Goal: Task Accomplishment & Management: Use online tool/utility

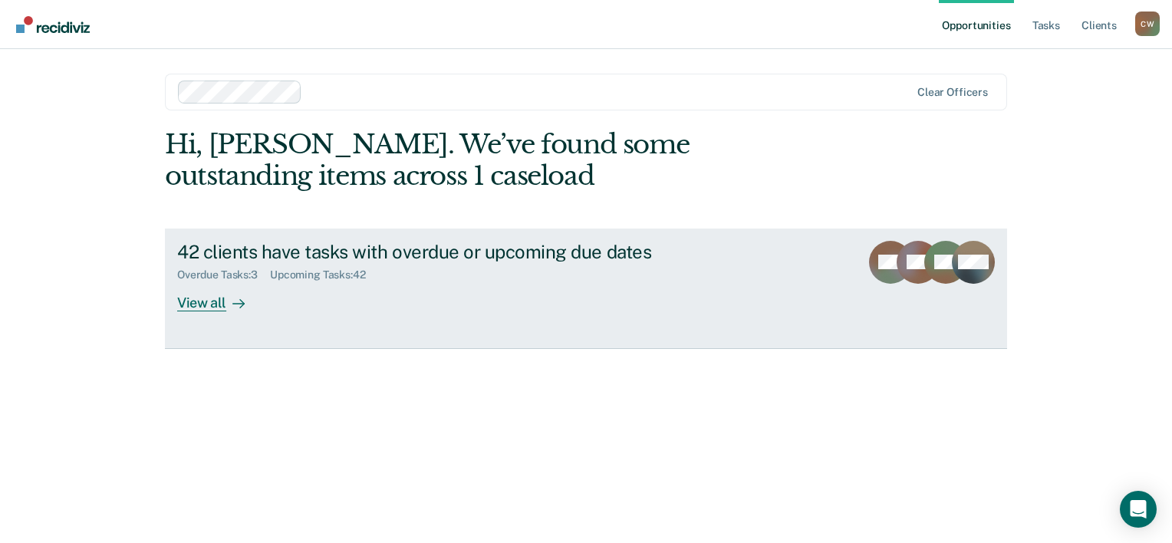
click at [209, 304] on div "View all" at bounding box center [220, 296] width 86 height 30
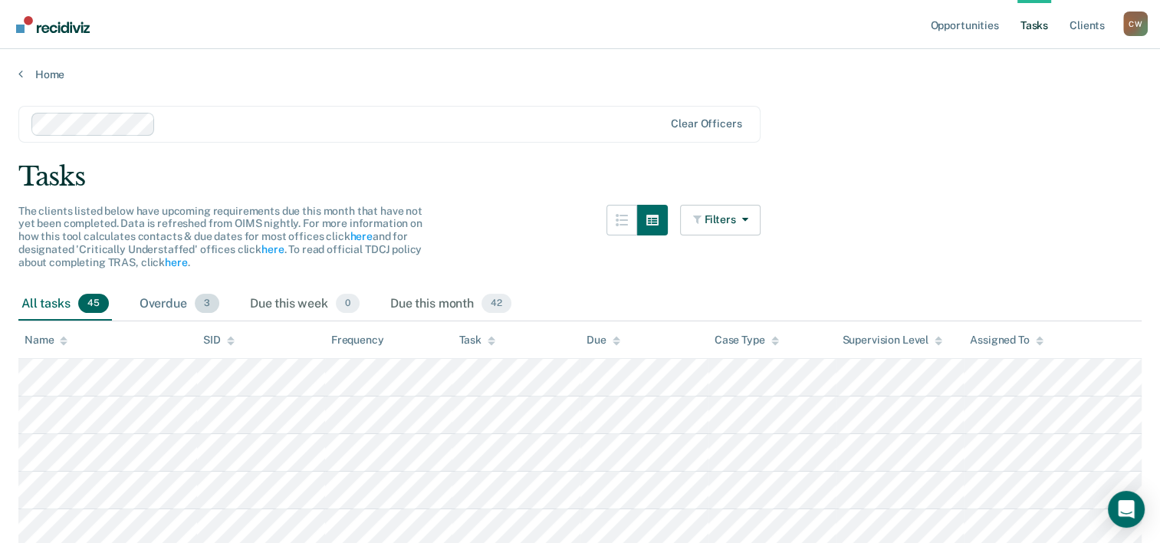
click at [209, 308] on span "3" at bounding box center [207, 304] width 25 height 20
